Goal: Information Seeking & Learning: Compare options

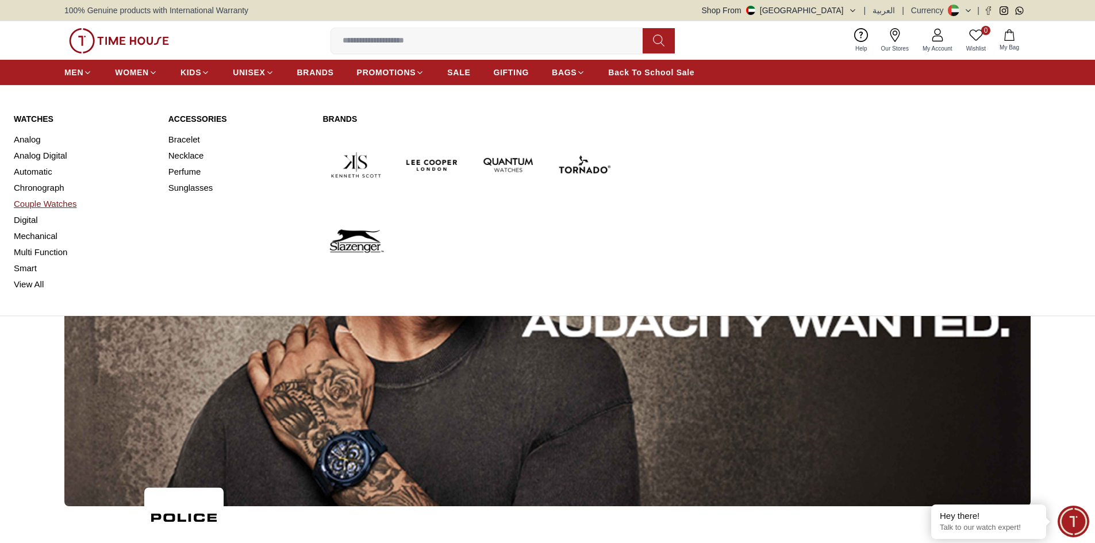
click at [52, 205] on link "Couple Watches" at bounding box center [84, 204] width 141 height 16
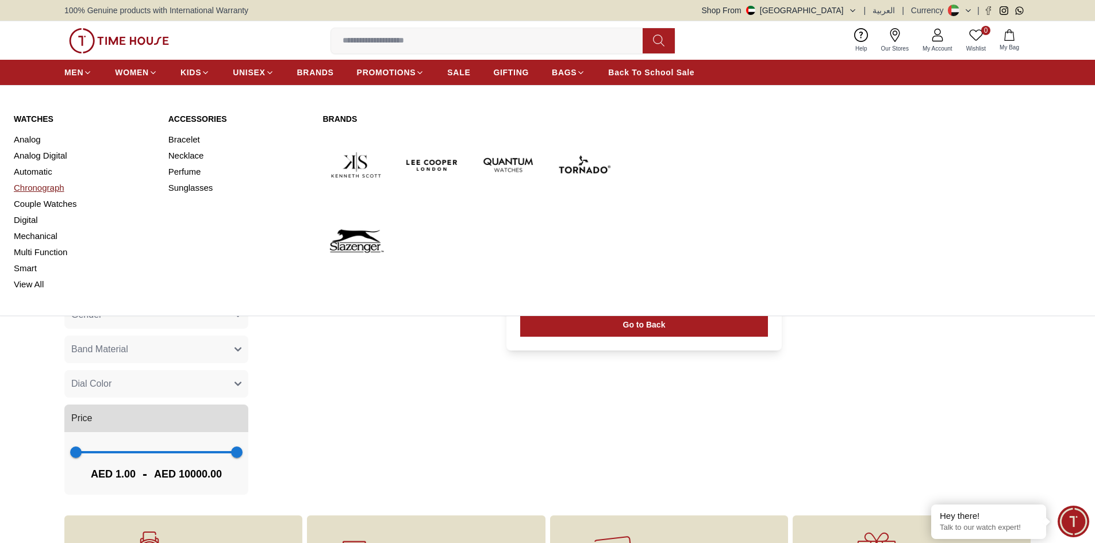
click at [35, 188] on link "Chronograph" at bounding box center [84, 188] width 141 height 16
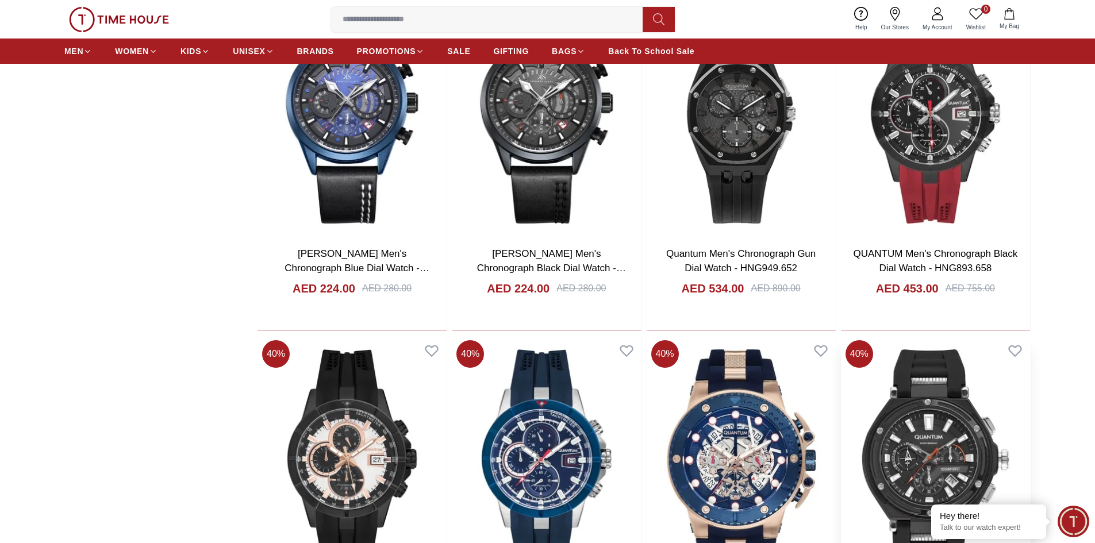
scroll to position [1495, 0]
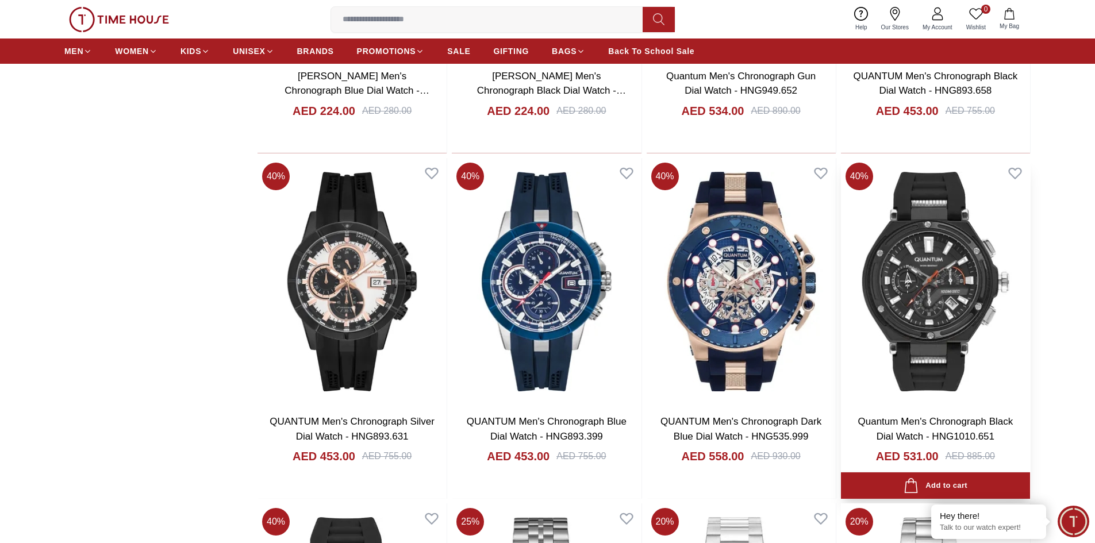
scroll to position [1380, 0]
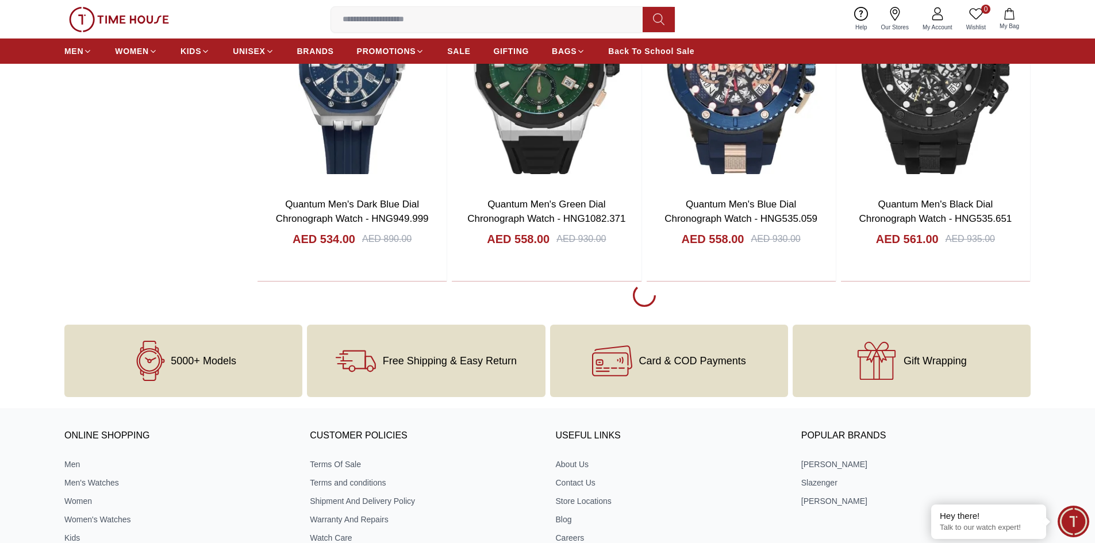
scroll to position [5117, 0]
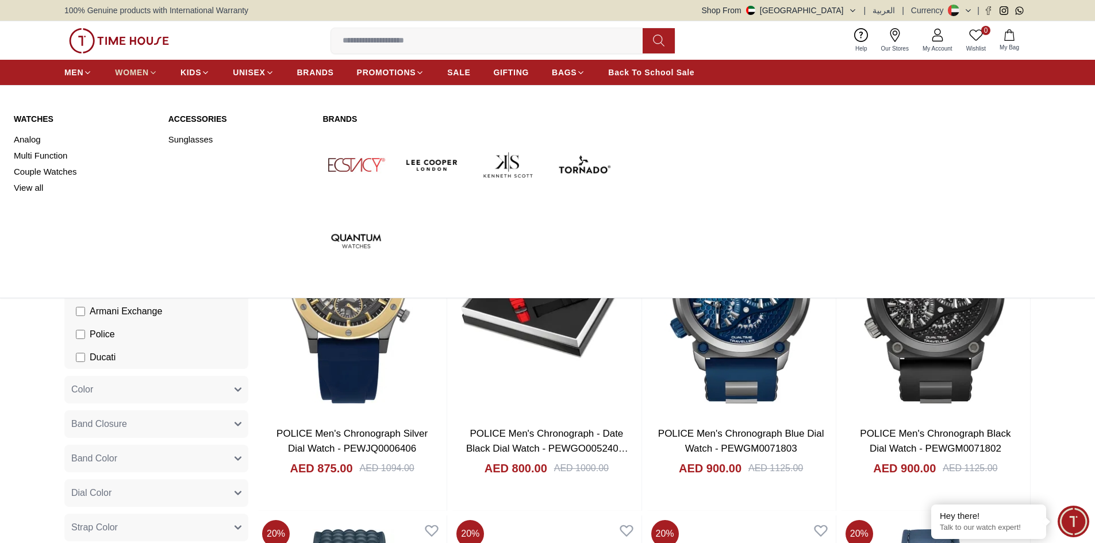
click at [133, 72] on span "WOMEN" at bounding box center [132, 72] width 34 height 11
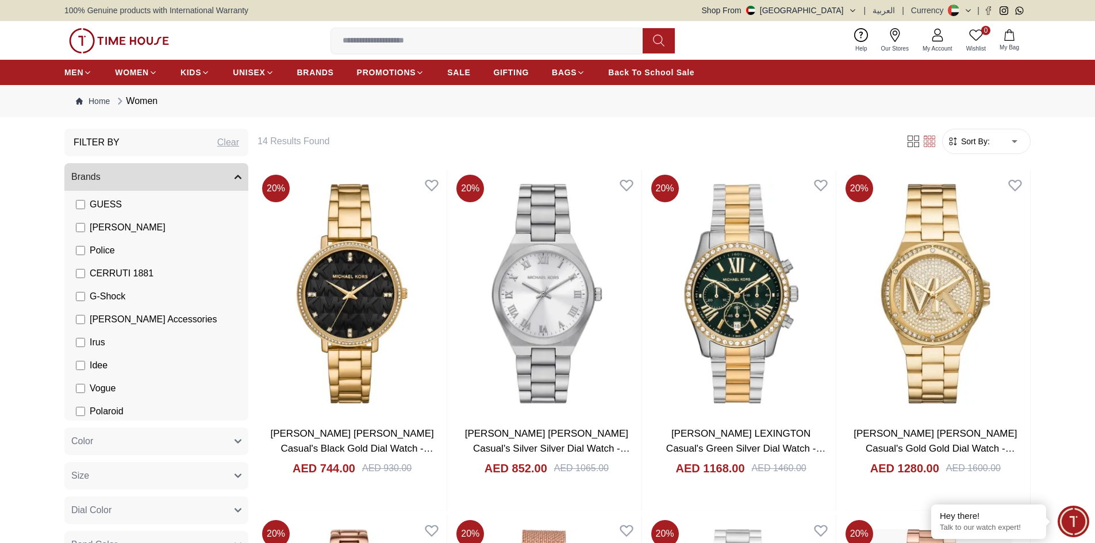
scroll to position [201, 0]
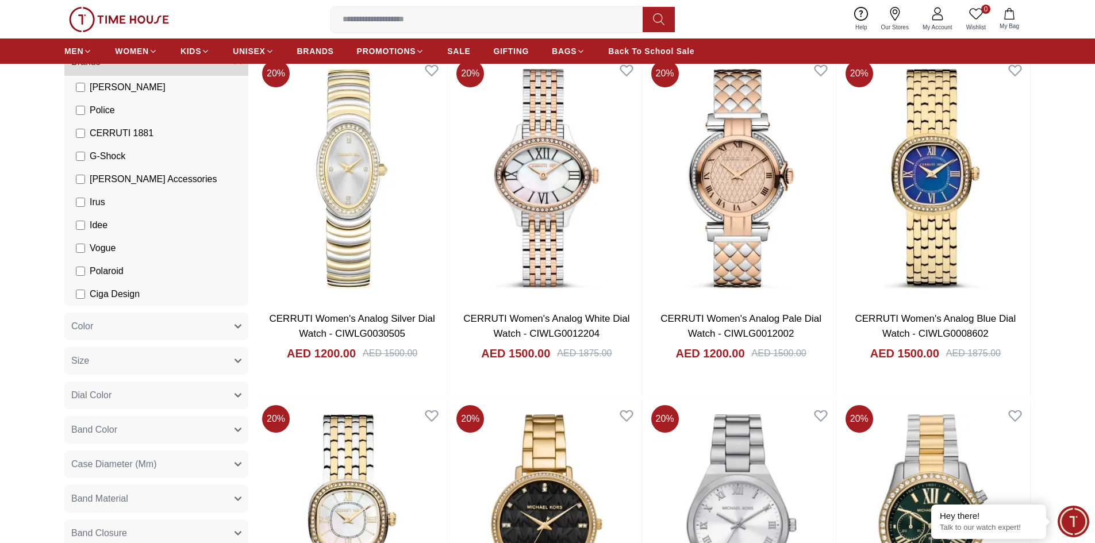
scroll to position [57, 0]
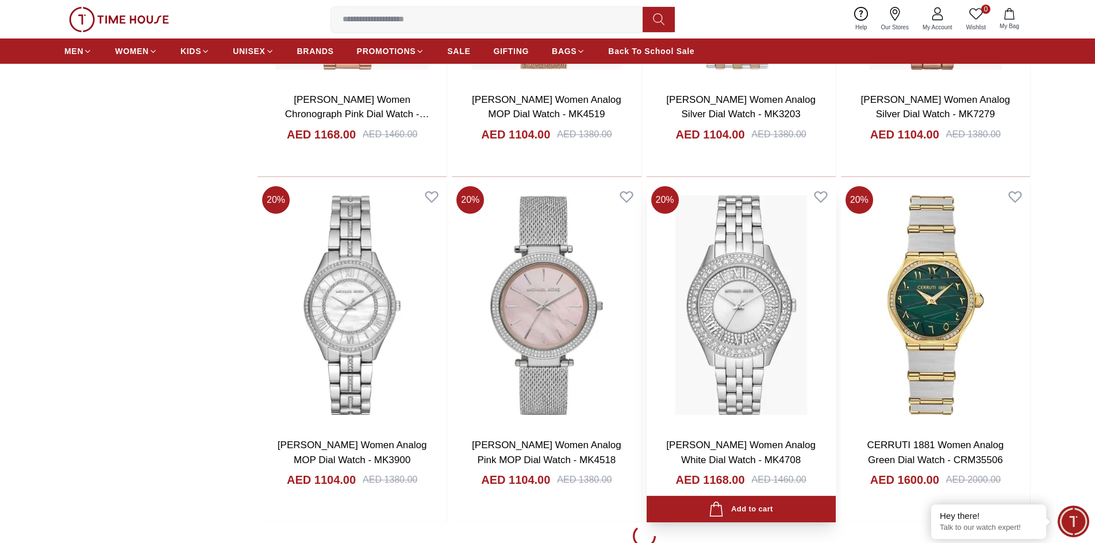
scroll to position [1437, 0]
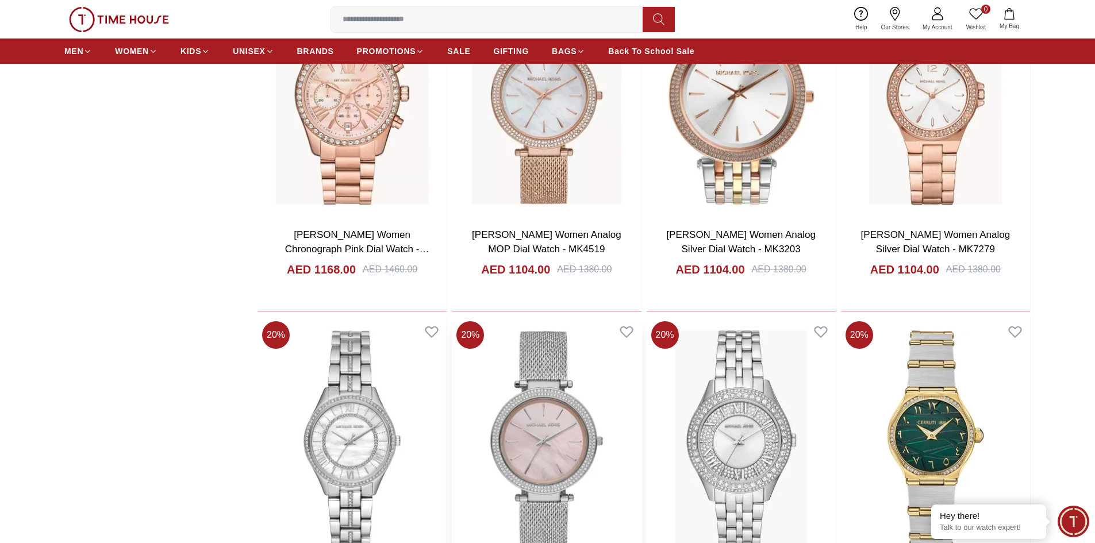
scroll to position [1207, 0]
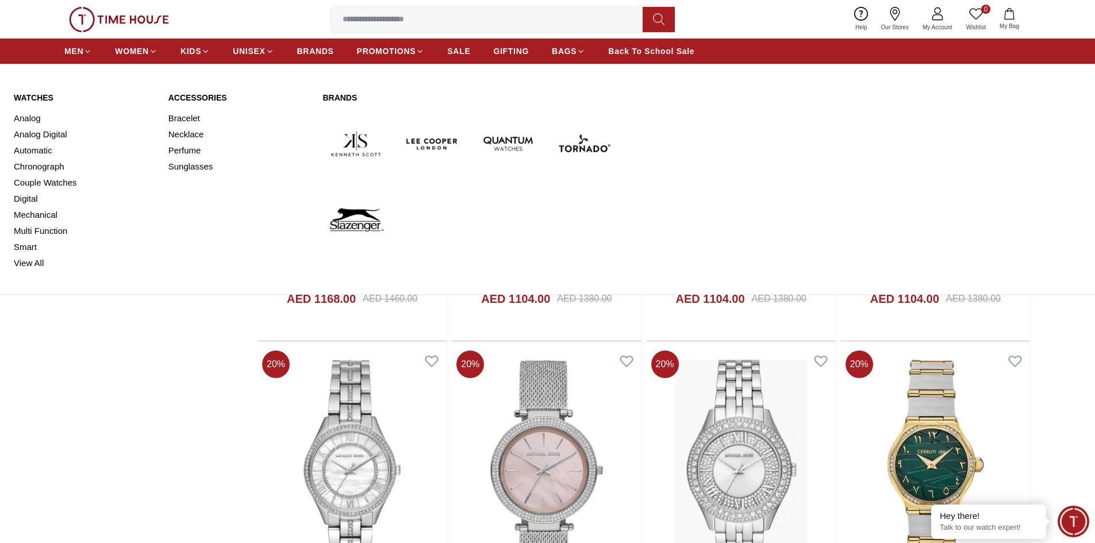
click at [35, 94] on link "Watches" at bounding box center [84, 97] width 141 height 11
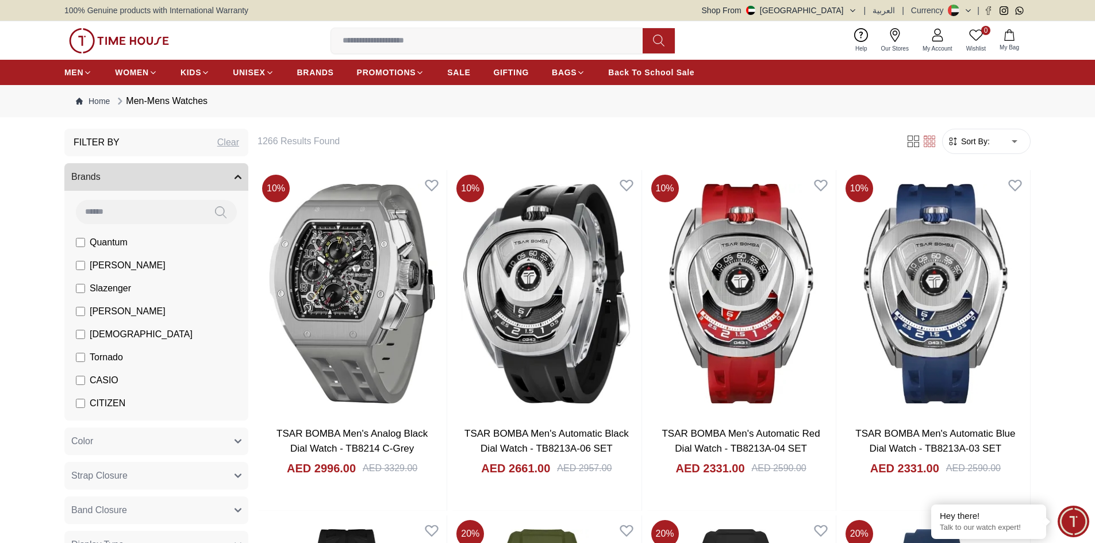
click at [90, 401] on span "CITIZEN" at bounding box center [108, 404] width 36 height 14
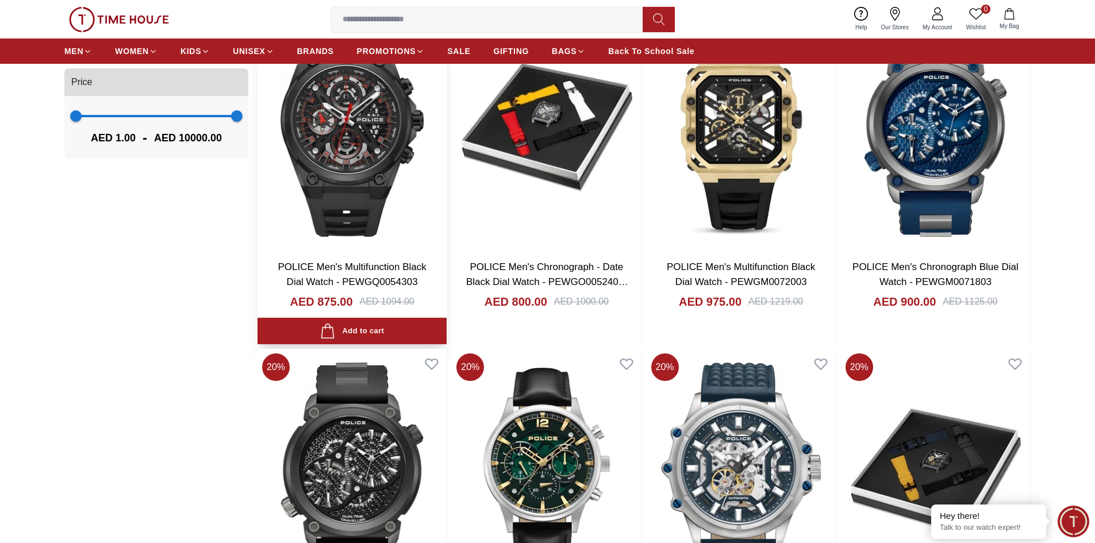
scroll to position [1092, 0]
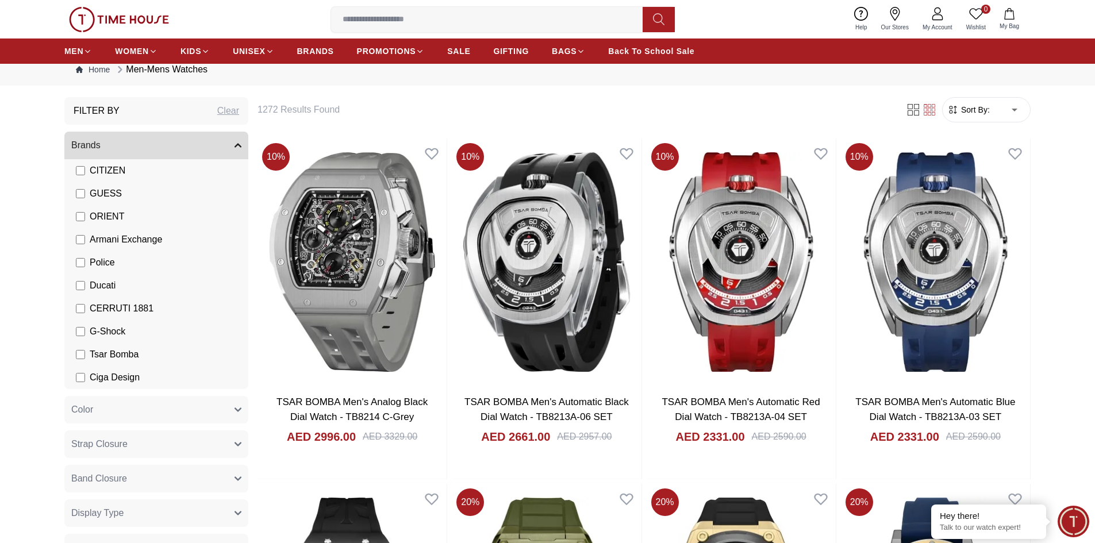
scroll to position [115, 0]
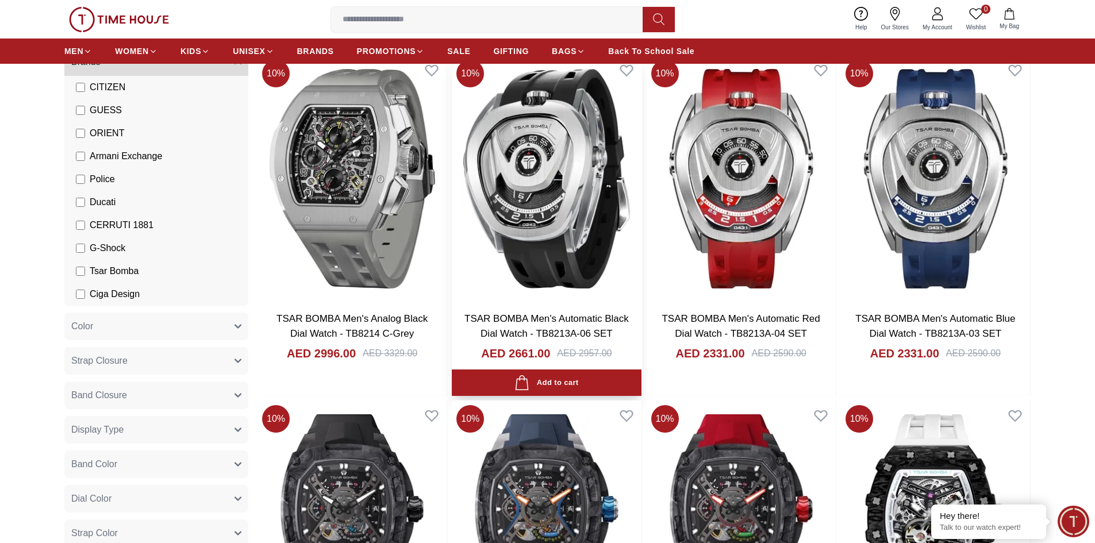
click at [535, 212] on img at bounding box center [546, 178] width 189 height 247
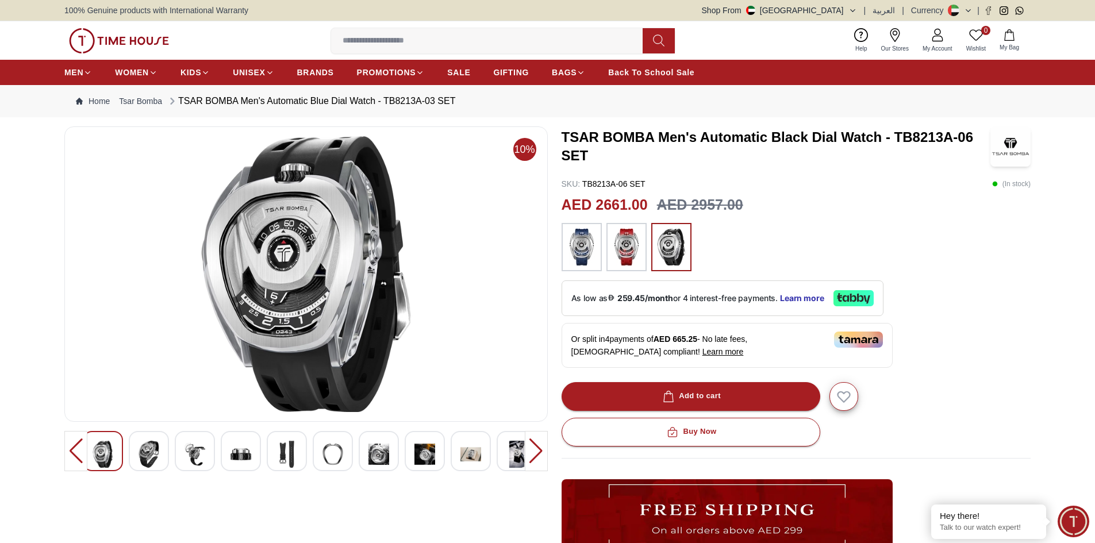
click at [154, 457] on img at bounding box center [149, 454] width 21 height 27
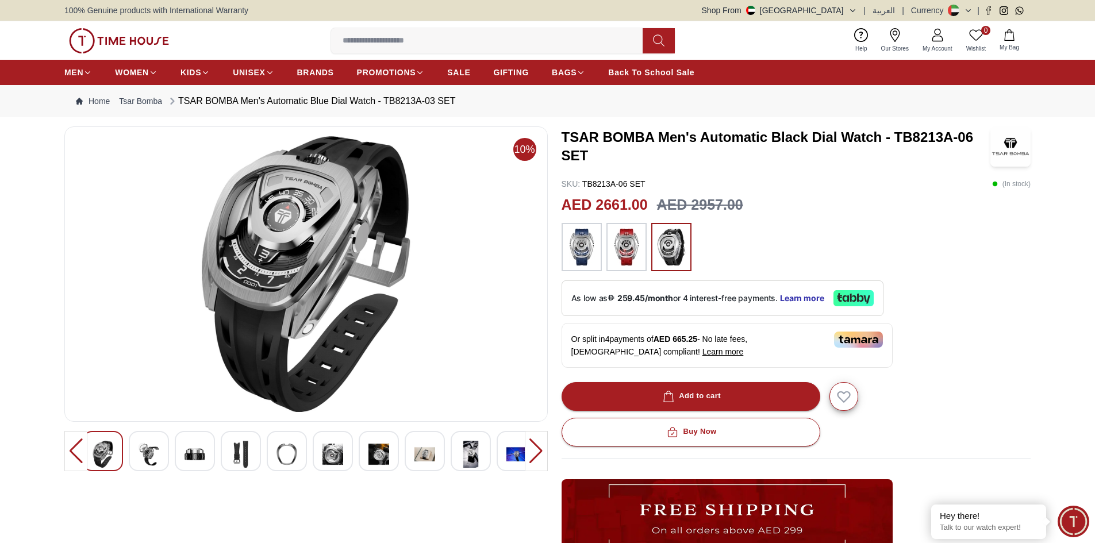
click at [420, 454] on img at bounding box center [425, 454] width 21 height 27
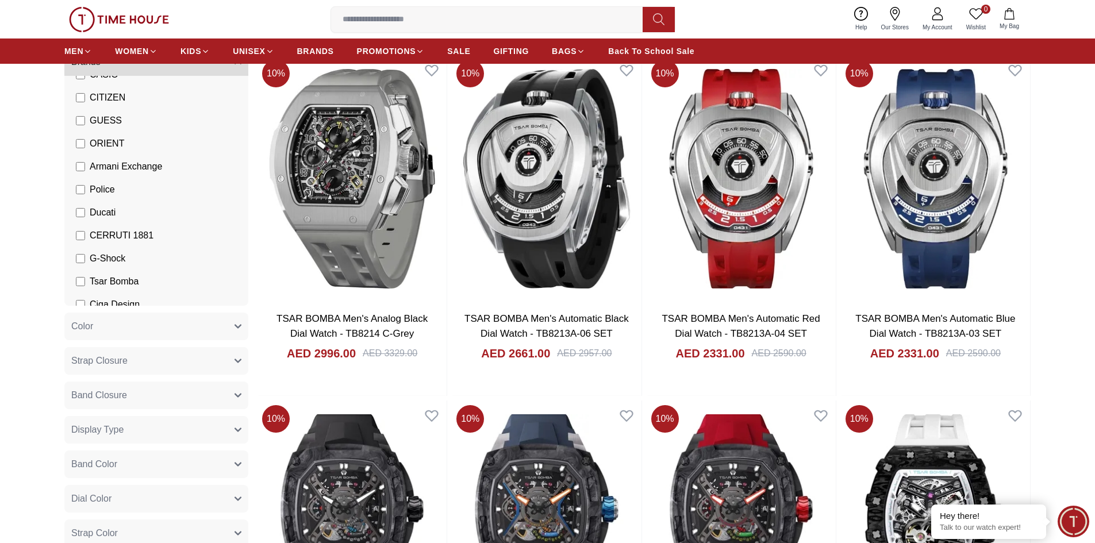
scroll to position [201, 0]
drag, startPoint x: 90, startPoint y: 271, endPoint x: 94, endPoint y: 282, distance: 11.3
click at [94, 282] on li "Tsar Bomba" at bounding box center [158, 271] width 179 height 23
click at [89, 274] on label "Tsar Bomba" at bounding box center [107, 271] width 63 height 14
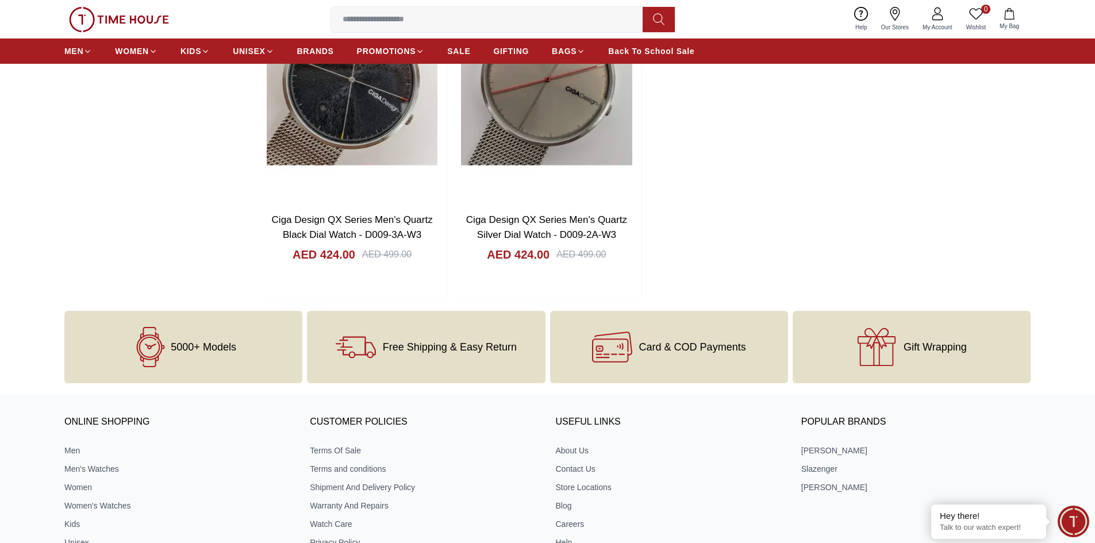
scroll to position [1446, 0]
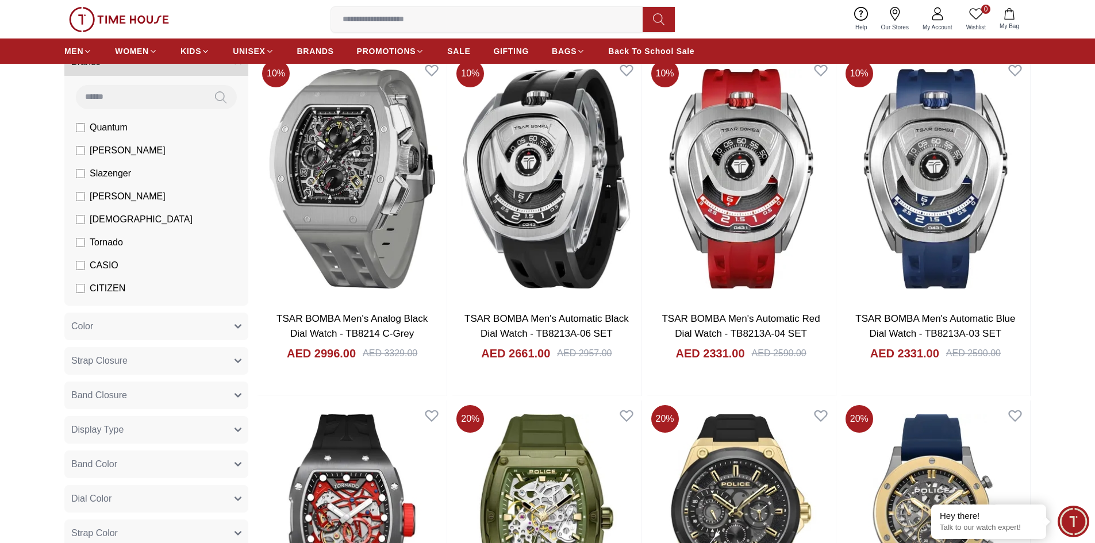
click at [86, 128] on label "Quantum" at bounding box center [102, 128] width 52 height 14
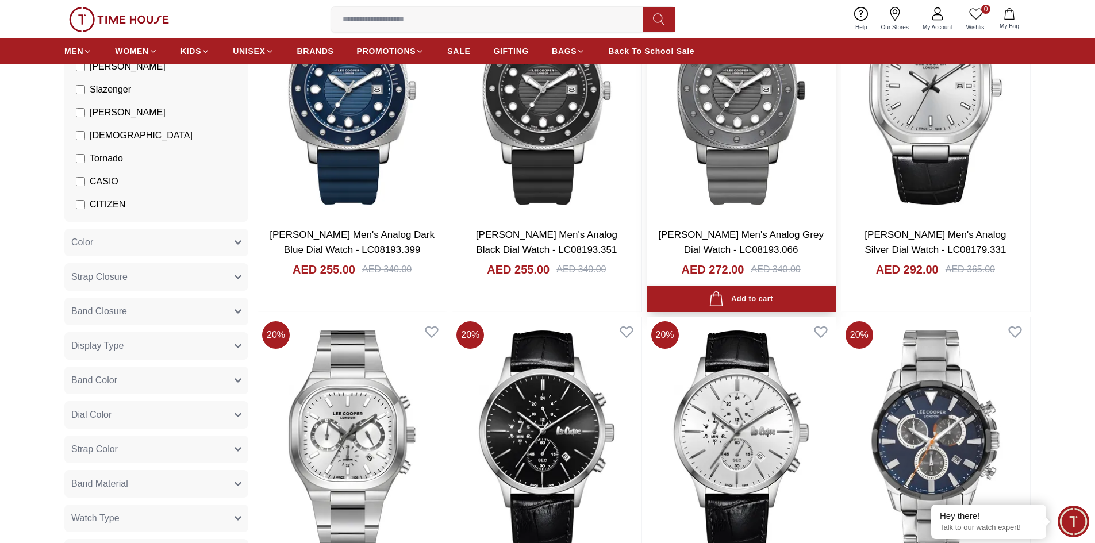
scroll to position [402, 0]
